Goal: Information Seeking & Learning: Learn about a topic

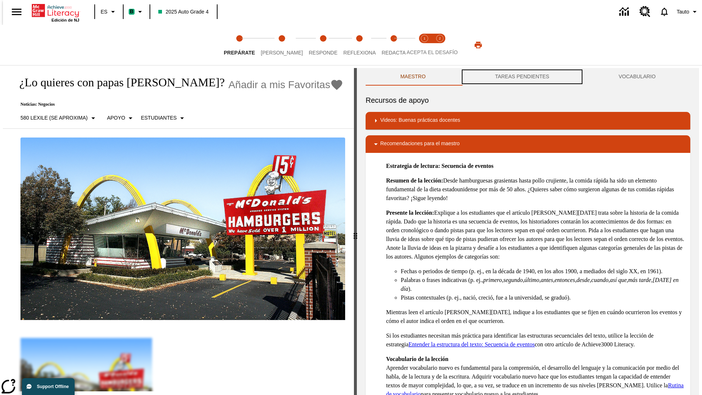
click at [522, 77] on button "TAREAS PENDIENTES" at bounding box center [522, 77] width 124 height 18
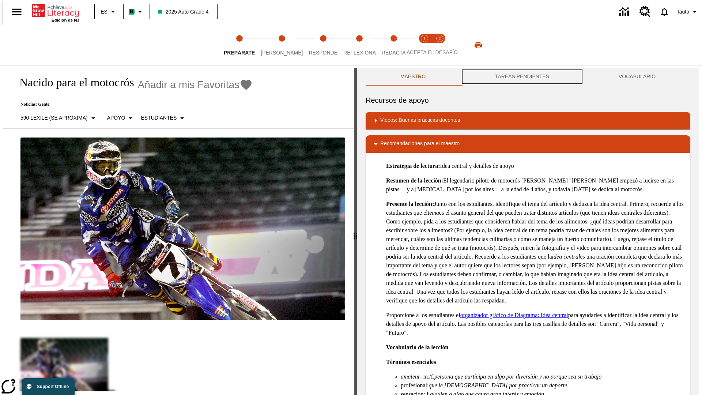
click at [522, 77] on button "TAREAS PENDIENTES" at bounding box center [522, 77] width 124 height 18
